Goal: Find specific page/section: Find specific page/section

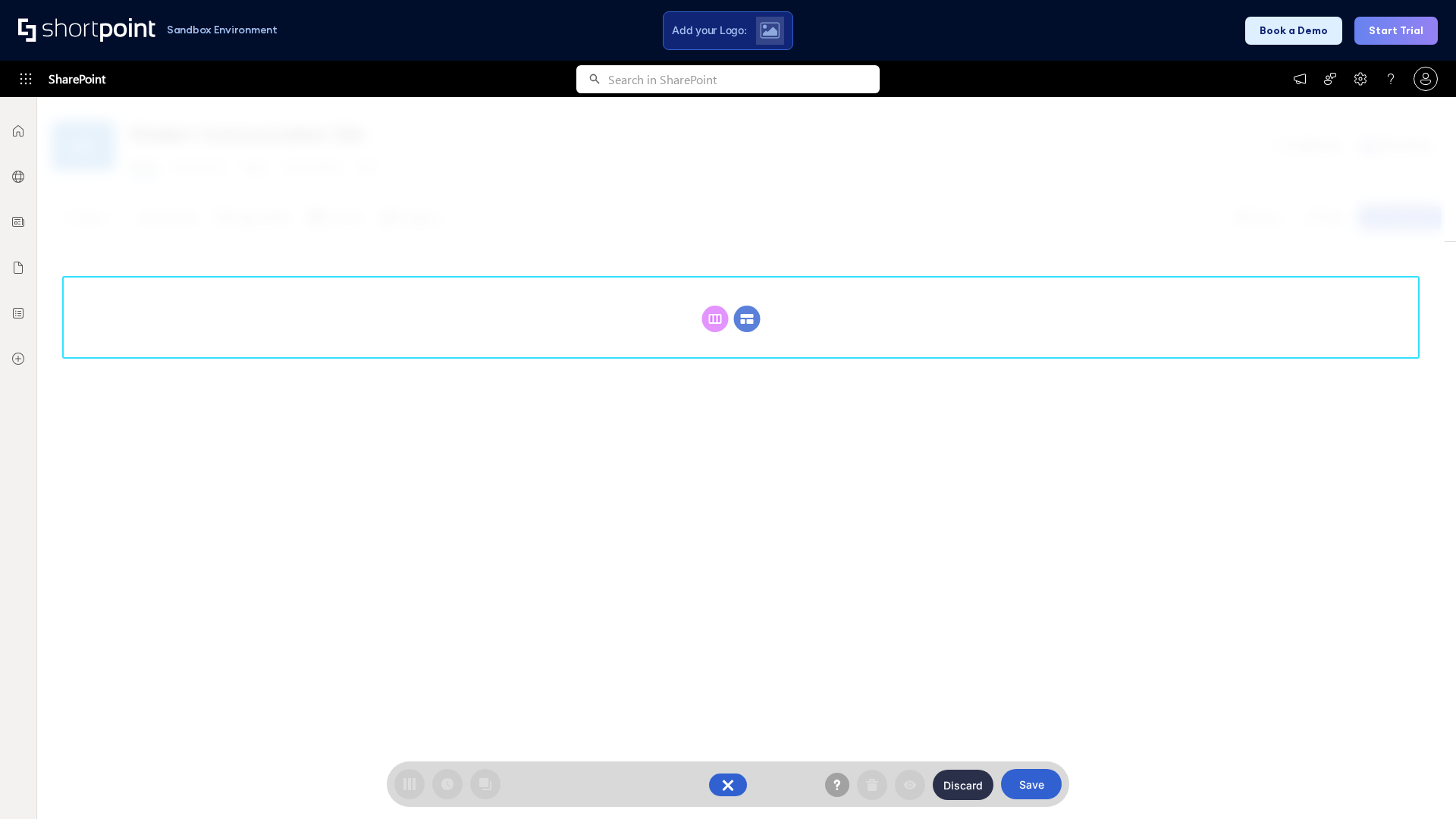
click at [747, 318] on circle at bounding box center [748, 319] width 27 height 27
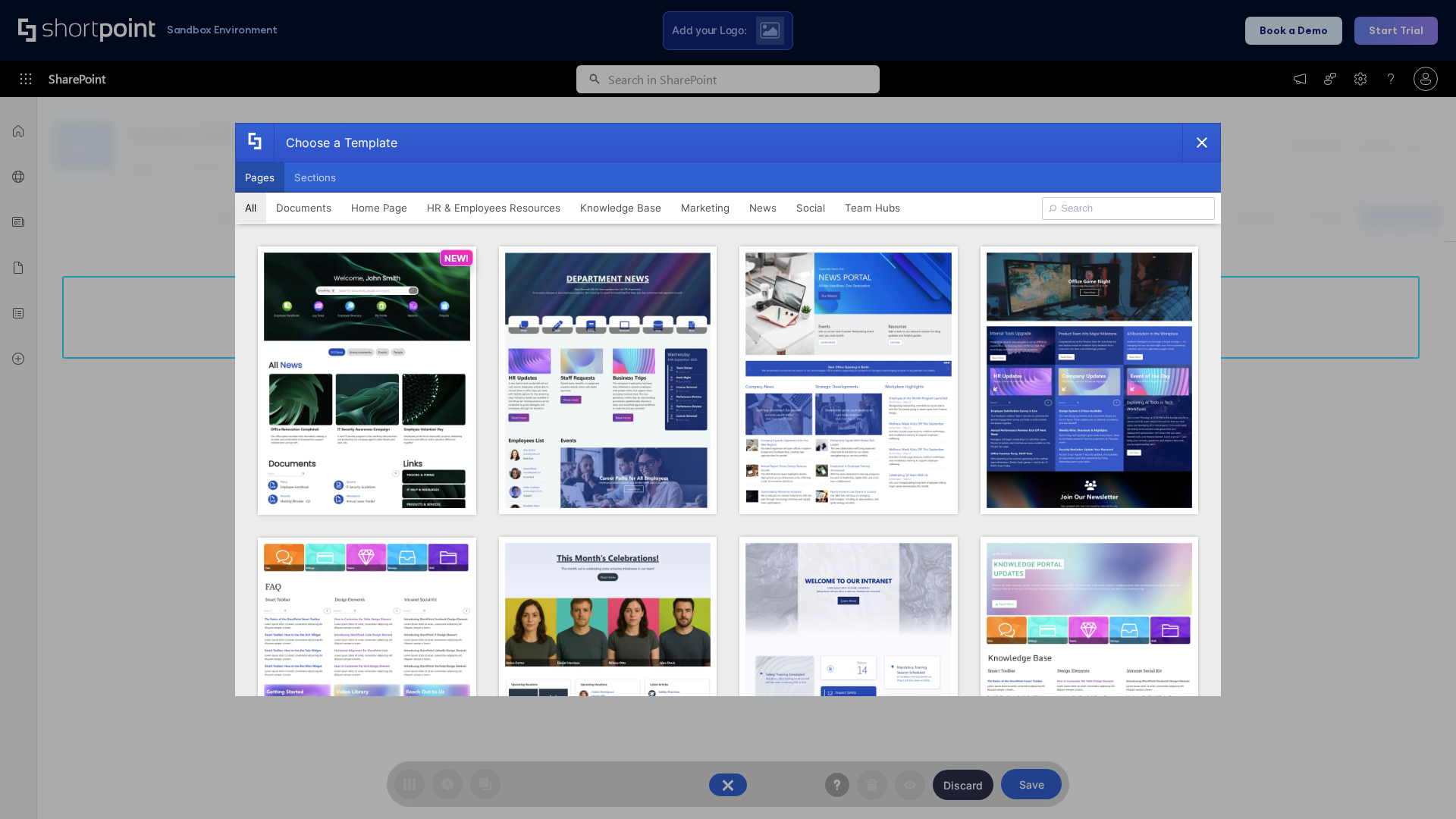
click at [259, 177] on button "Pages" at bounding box center [259, 177] width 50 height 30
type input "Team Hub 1"
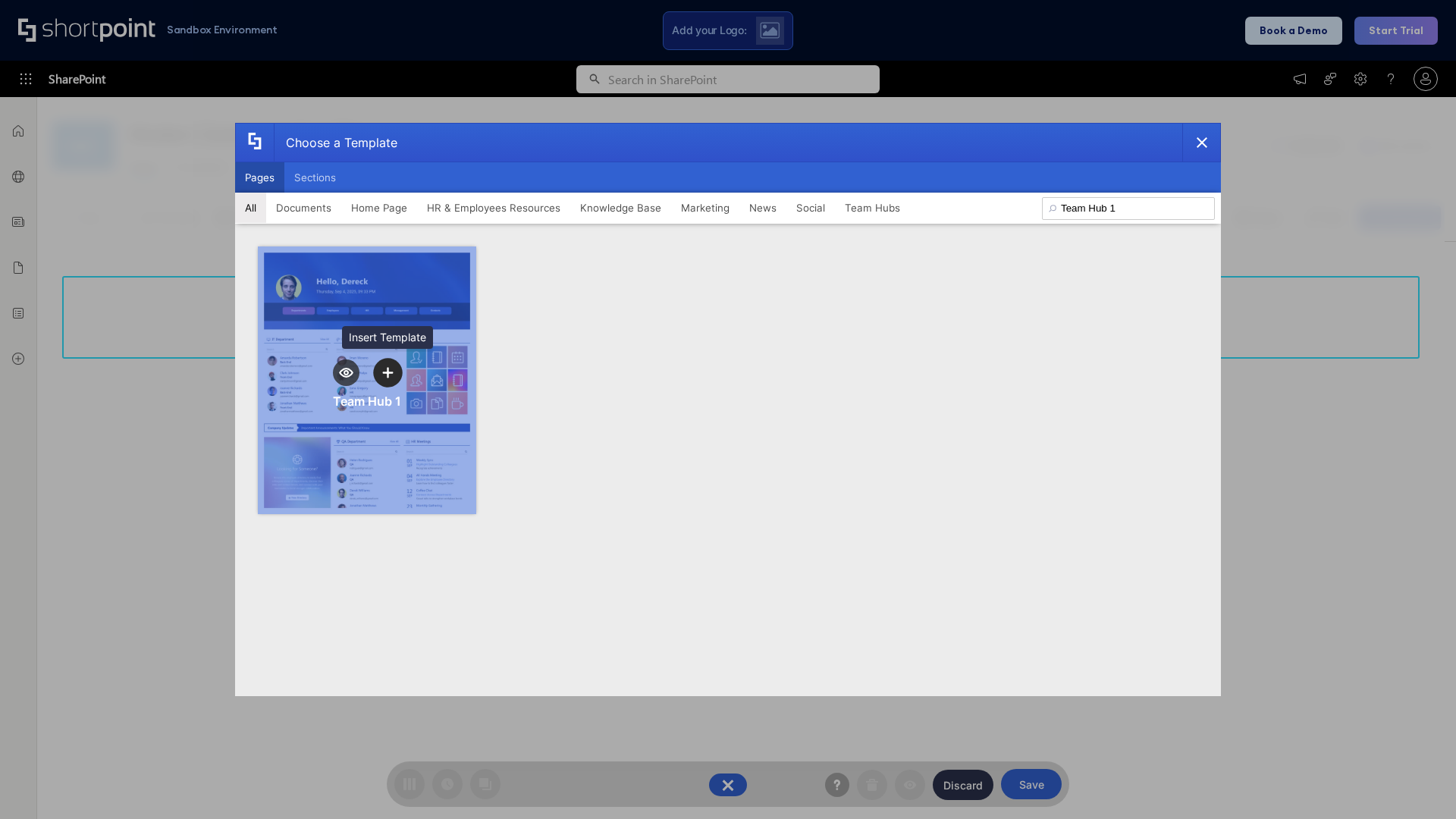
click at [388, 372] on icon "template selector" at bounding box center [388, 372] width 10 height 10
